Goal: Navigation & Orientation: Understand site structure

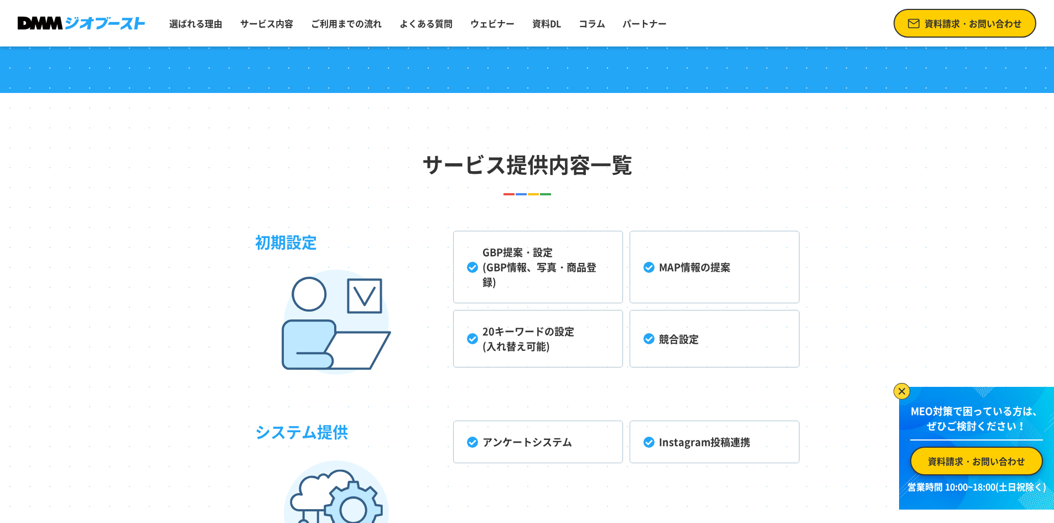
scroll to position [2765, 0]
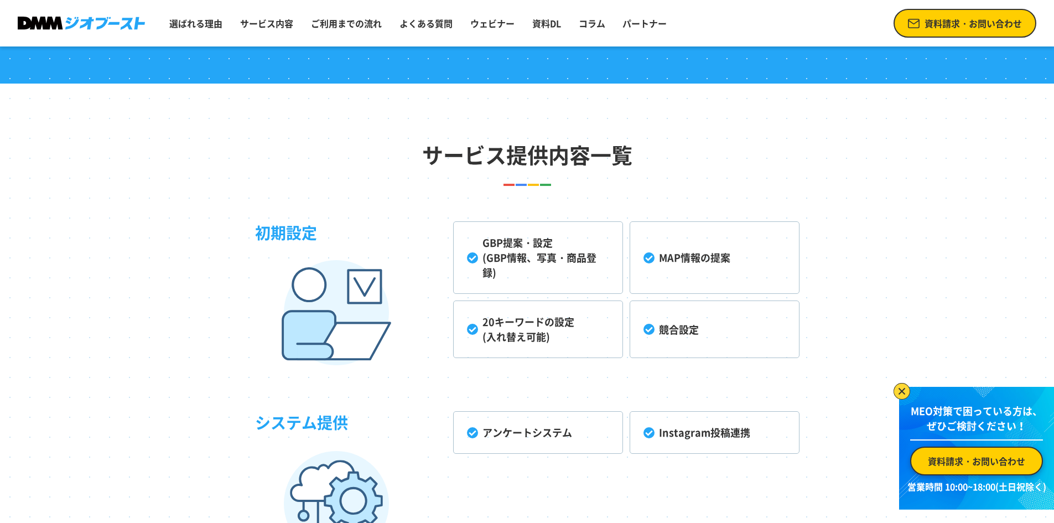
click at [533, 265] on li "GBP提案・設定 (GBP情報、写真・商品登録)" at bounding box center [538, 257] width 170 height 72
click at [475, 254] on li "GBP提案・設定 (GBP情報、写真・商品登録)" at bounding box center [538, 257] width 170 height 72
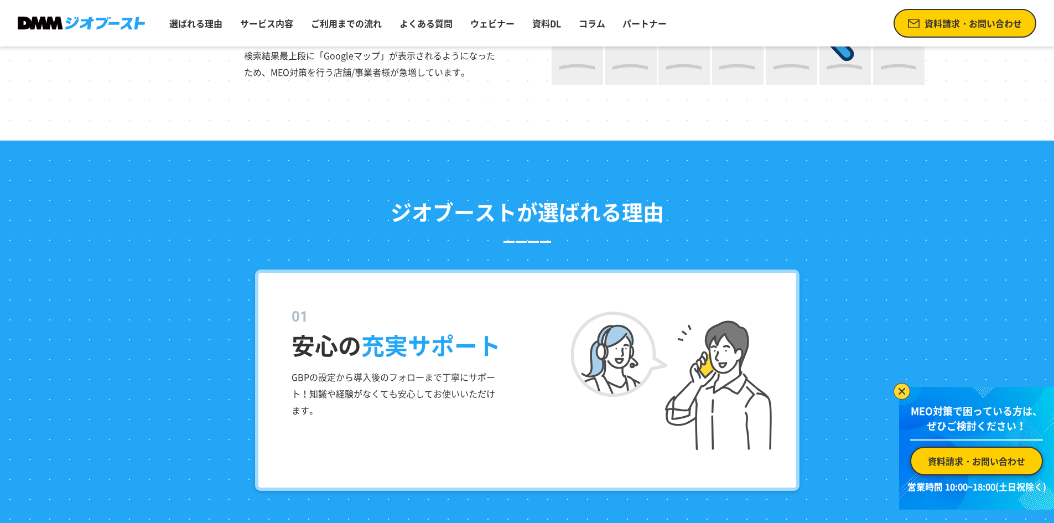
scroll to position [0, 0]
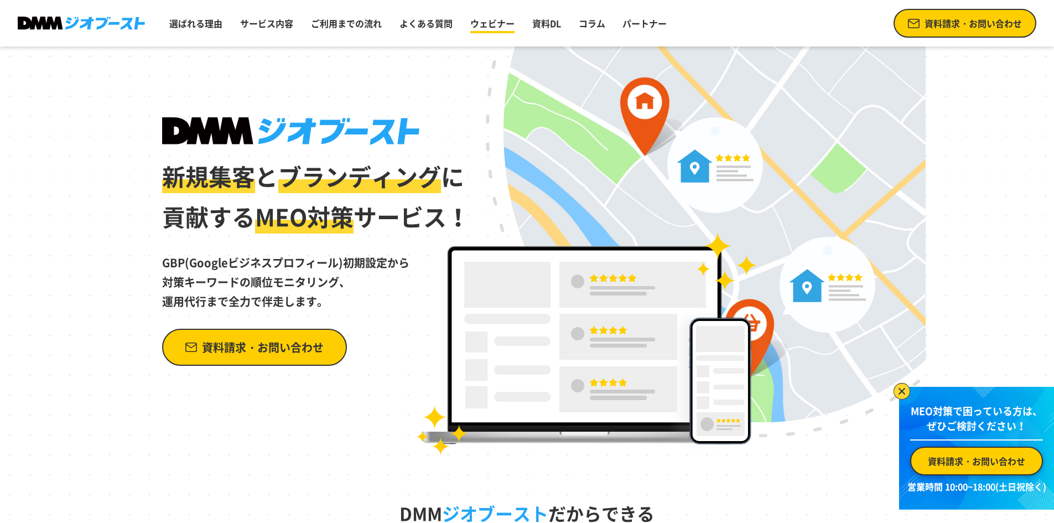
click at [483, 25] on link "ウェビナー" at bounding box center [492, 23] width 53 height 22
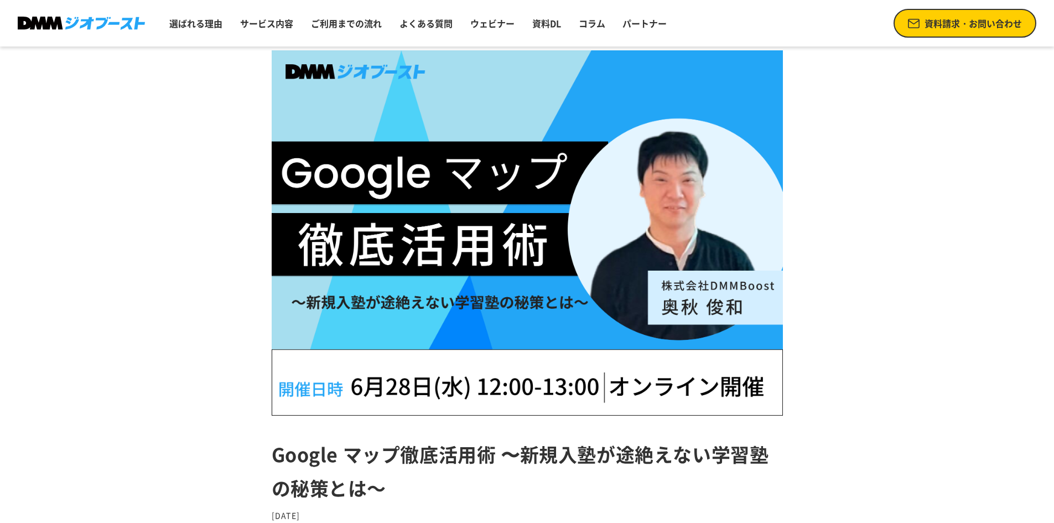
scroll to position [166, 0]
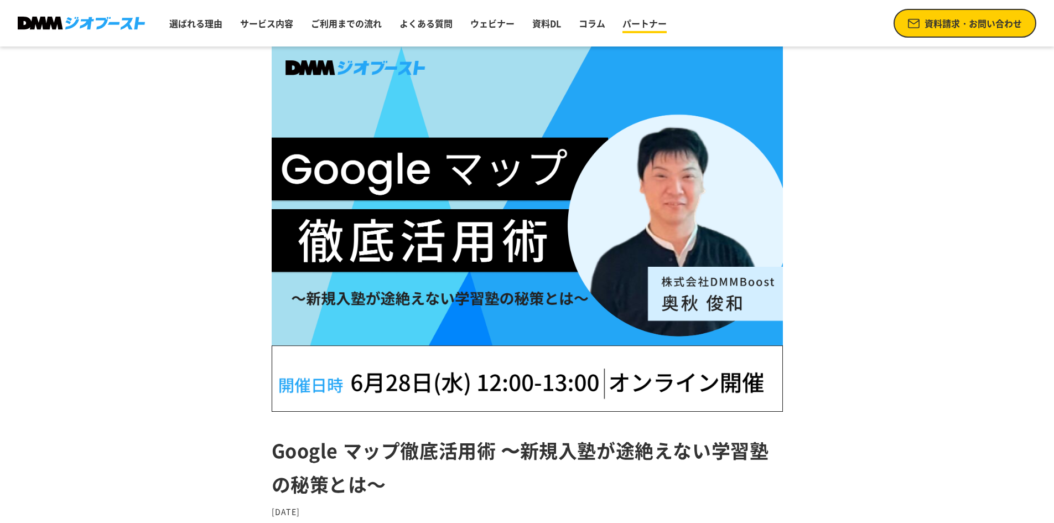
click at [639, 31] on link "パートナー" at bounding box center [644, 23] width 53 height 22
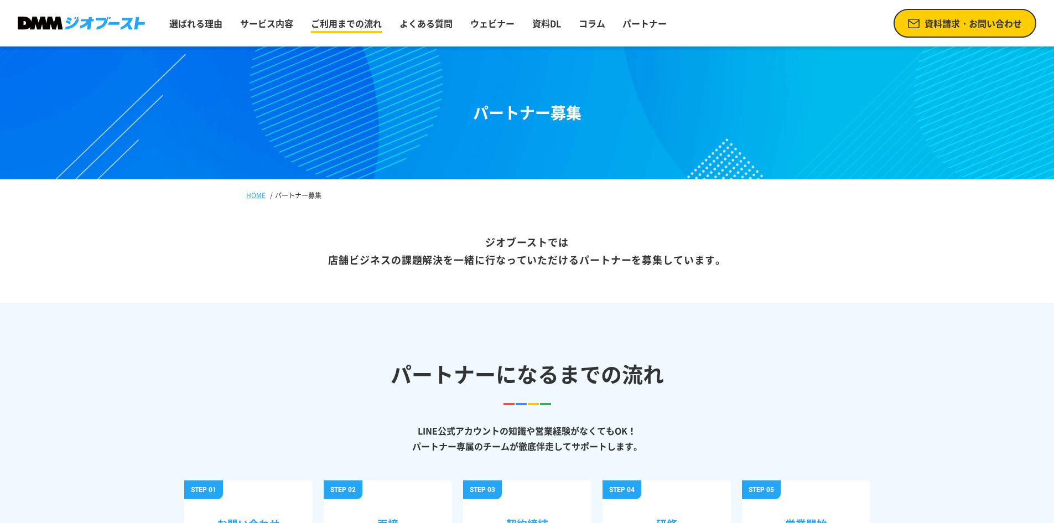
click at [366, 27] on link "ご利用までの流れ" at bounding box center [346, 23] width 80 height 22
